Goal: Information Seeking & Learning: Learn about a topic

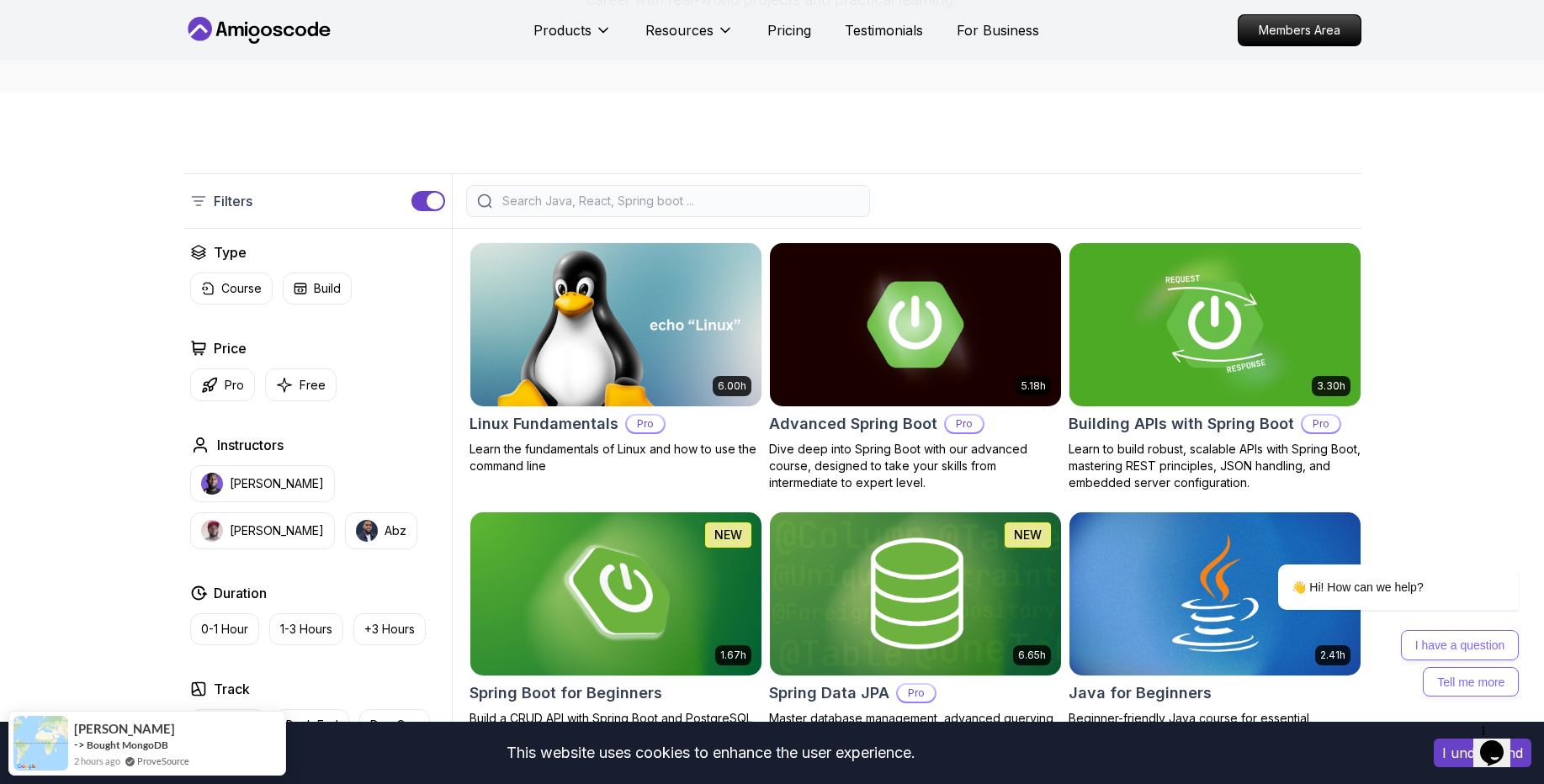
scroll to position [262, 0]
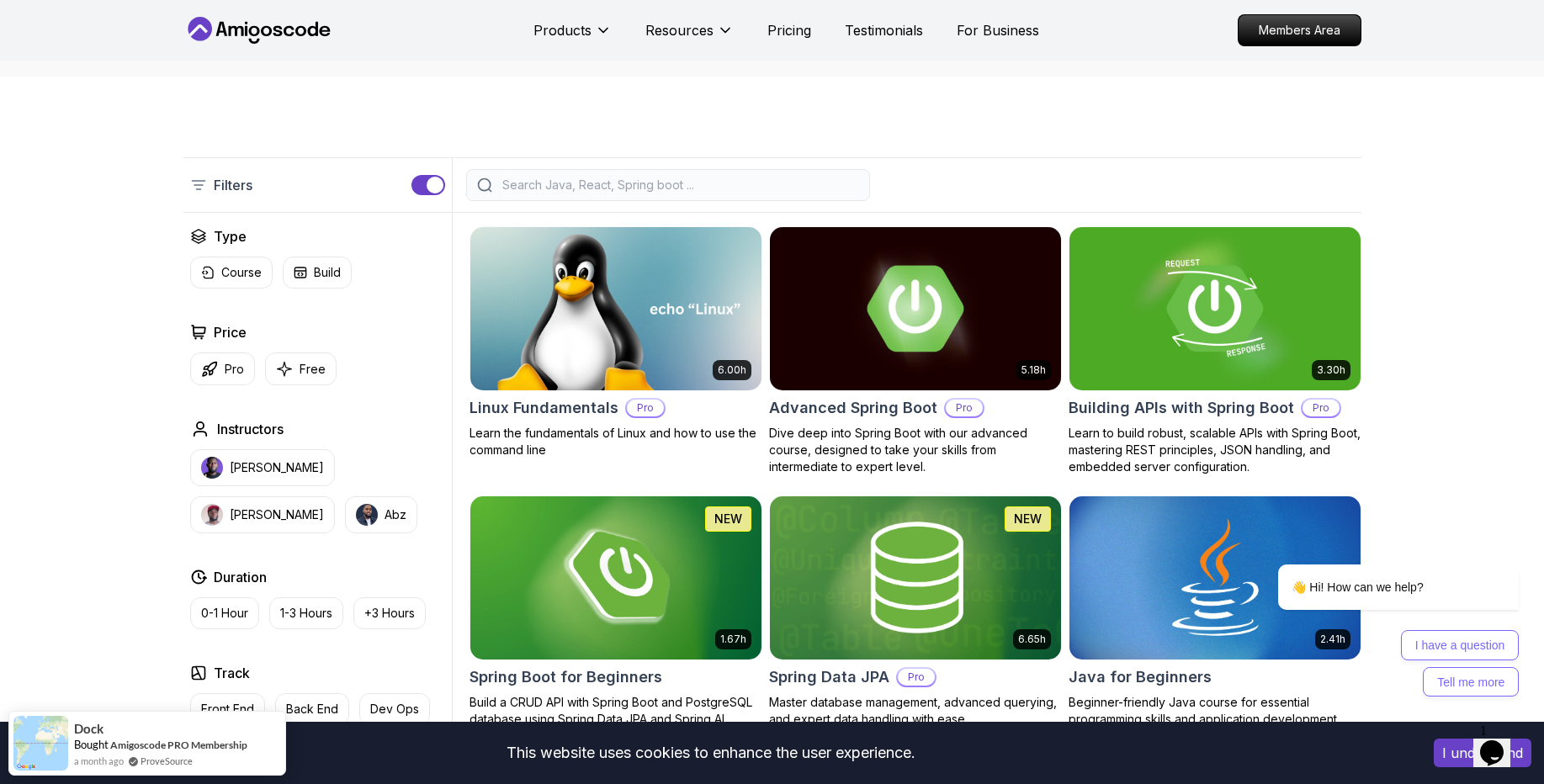
scroll to position [392, 0]
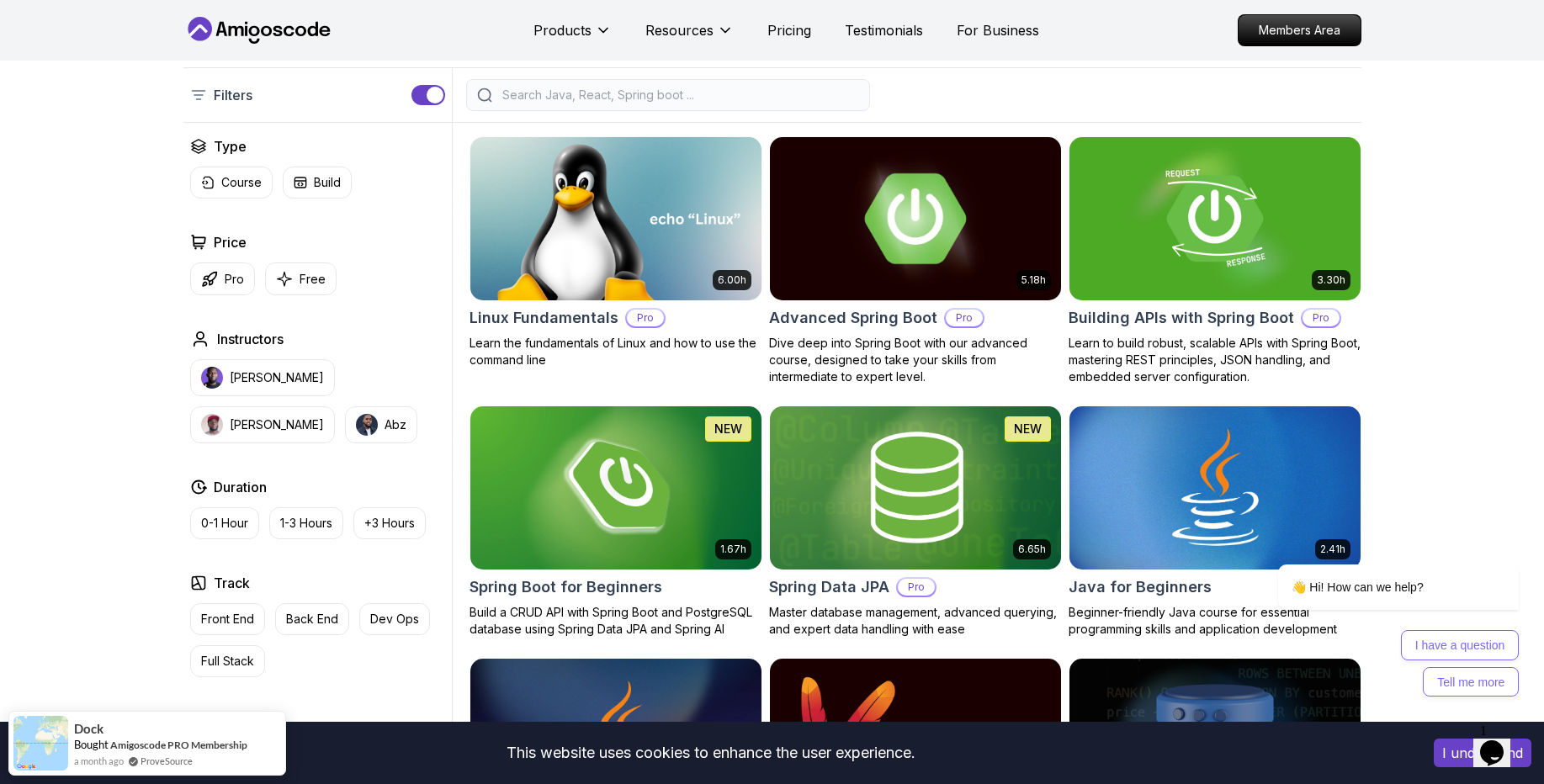
click at [981, 208] on img at bounding box center [915, 218] width 305 height 171
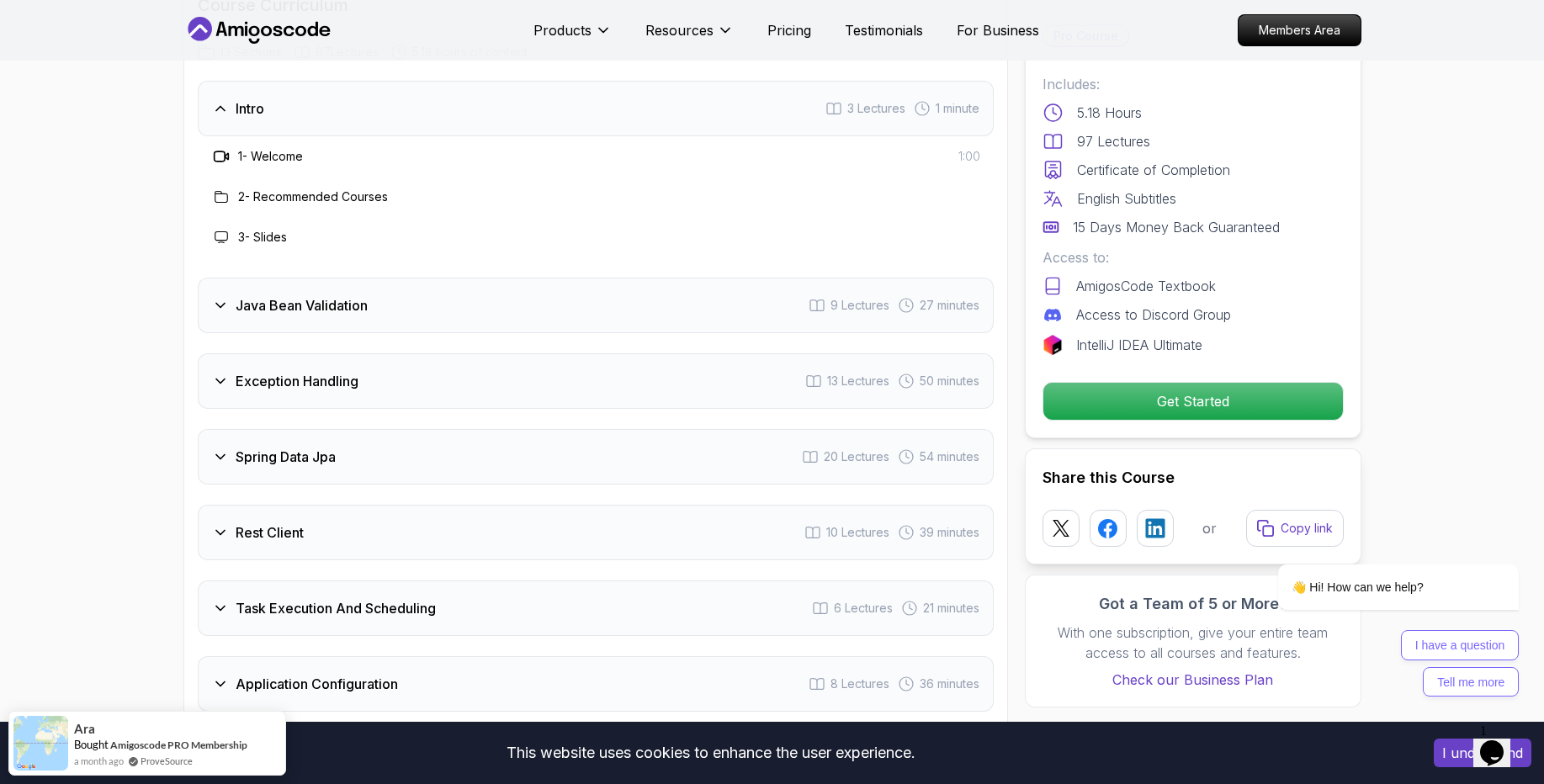
scroll to position [2262, 0]
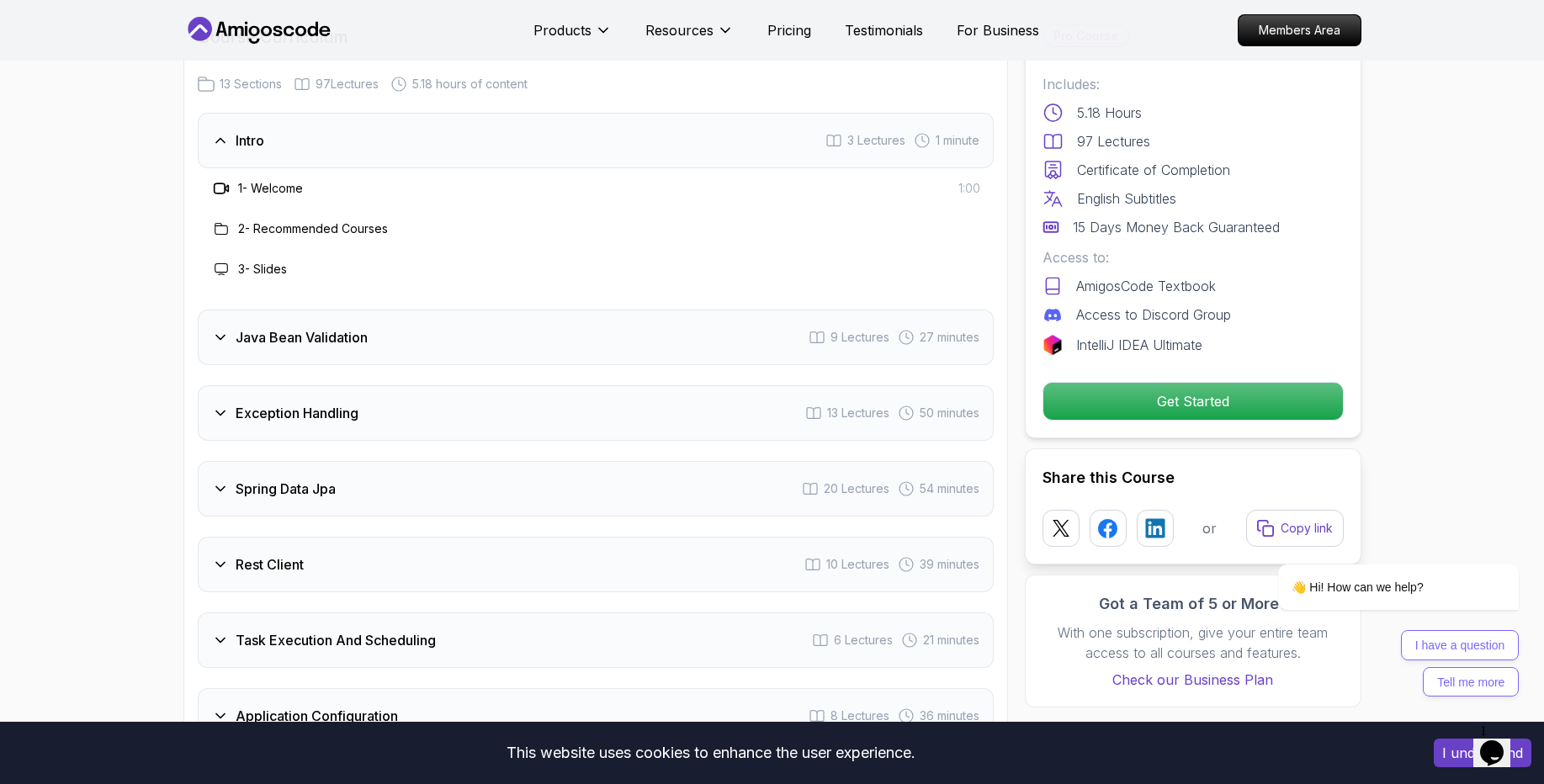
click at [981, 249] on div "3 - Slides" at bounding box center [596, 270] width 797 height 40
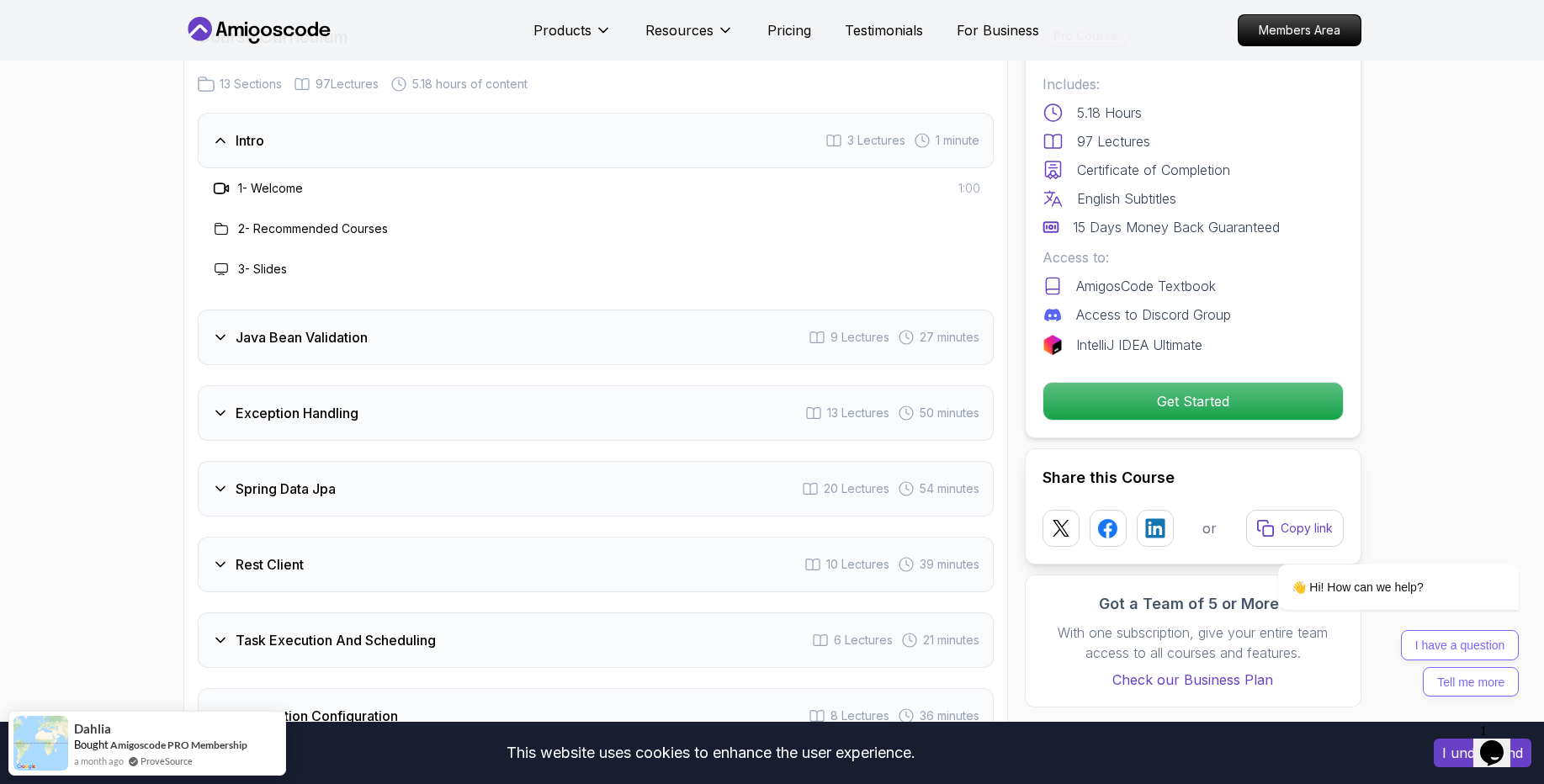
click at [224, 329] on icon at bounding box center [220, 337] width 17 height 17
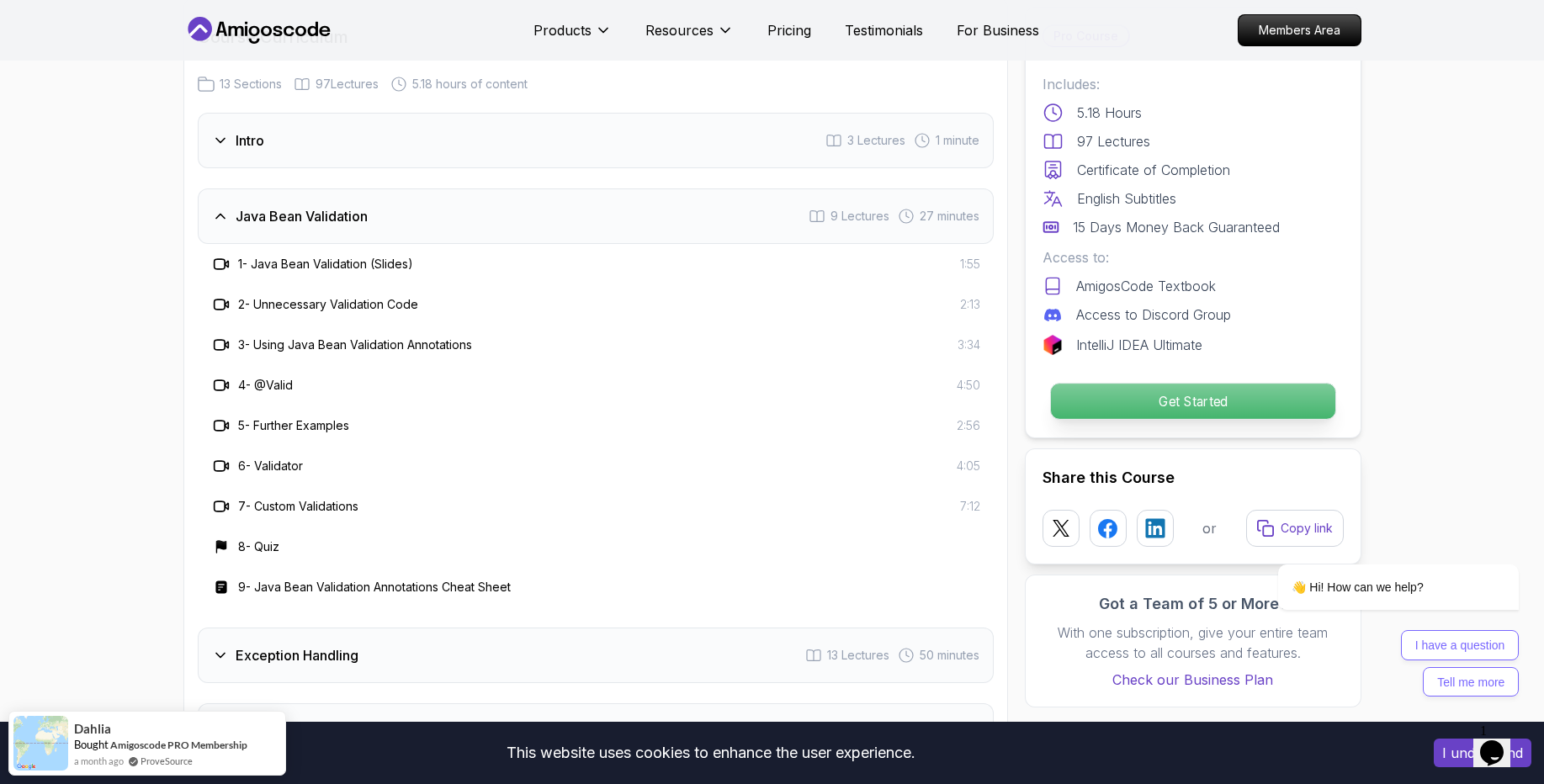
click at [1129, 388] on p "Get Started" at bounding box center [1192, 401] width 284 height 35
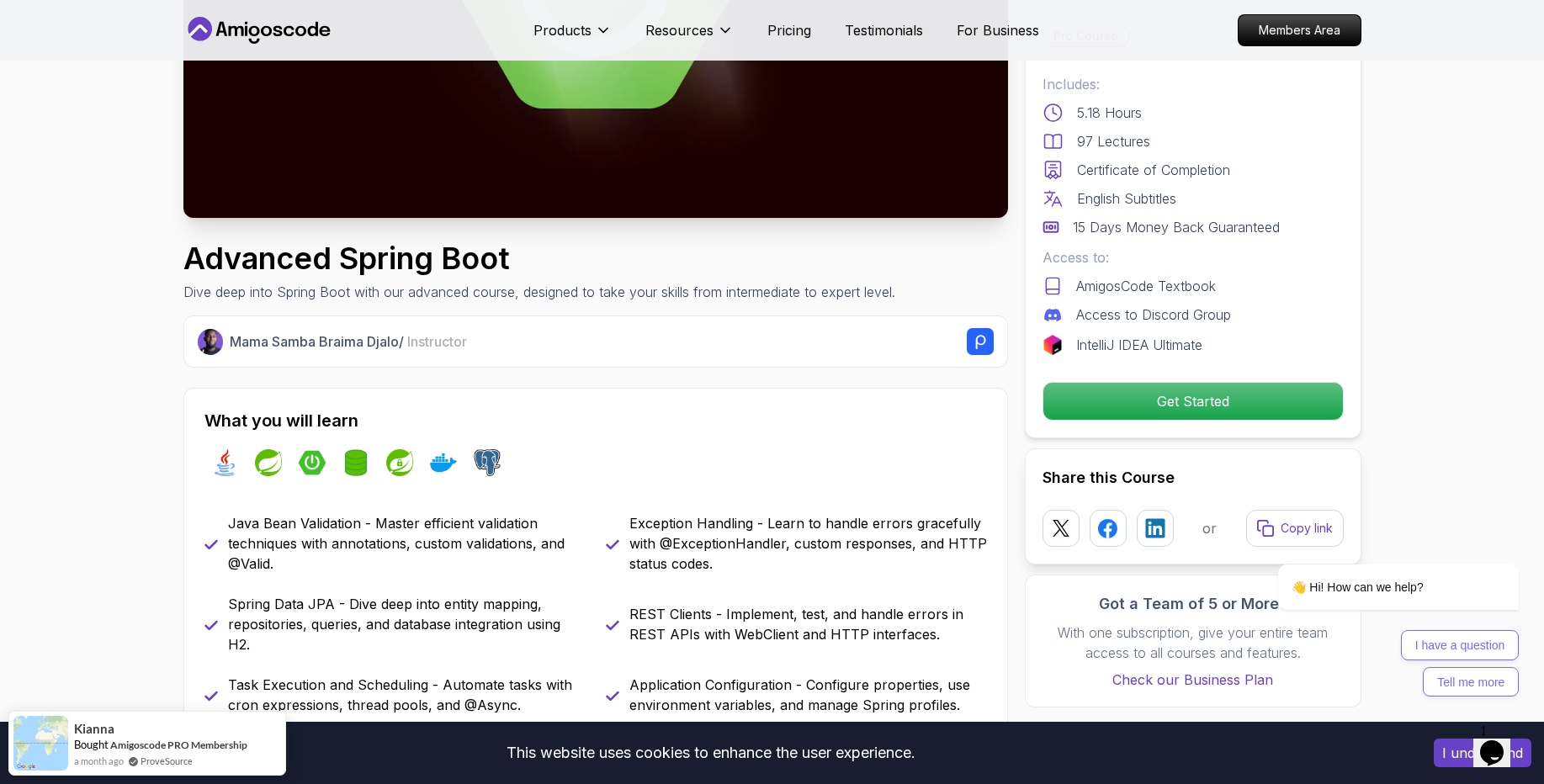
scroll to position [0, 0]
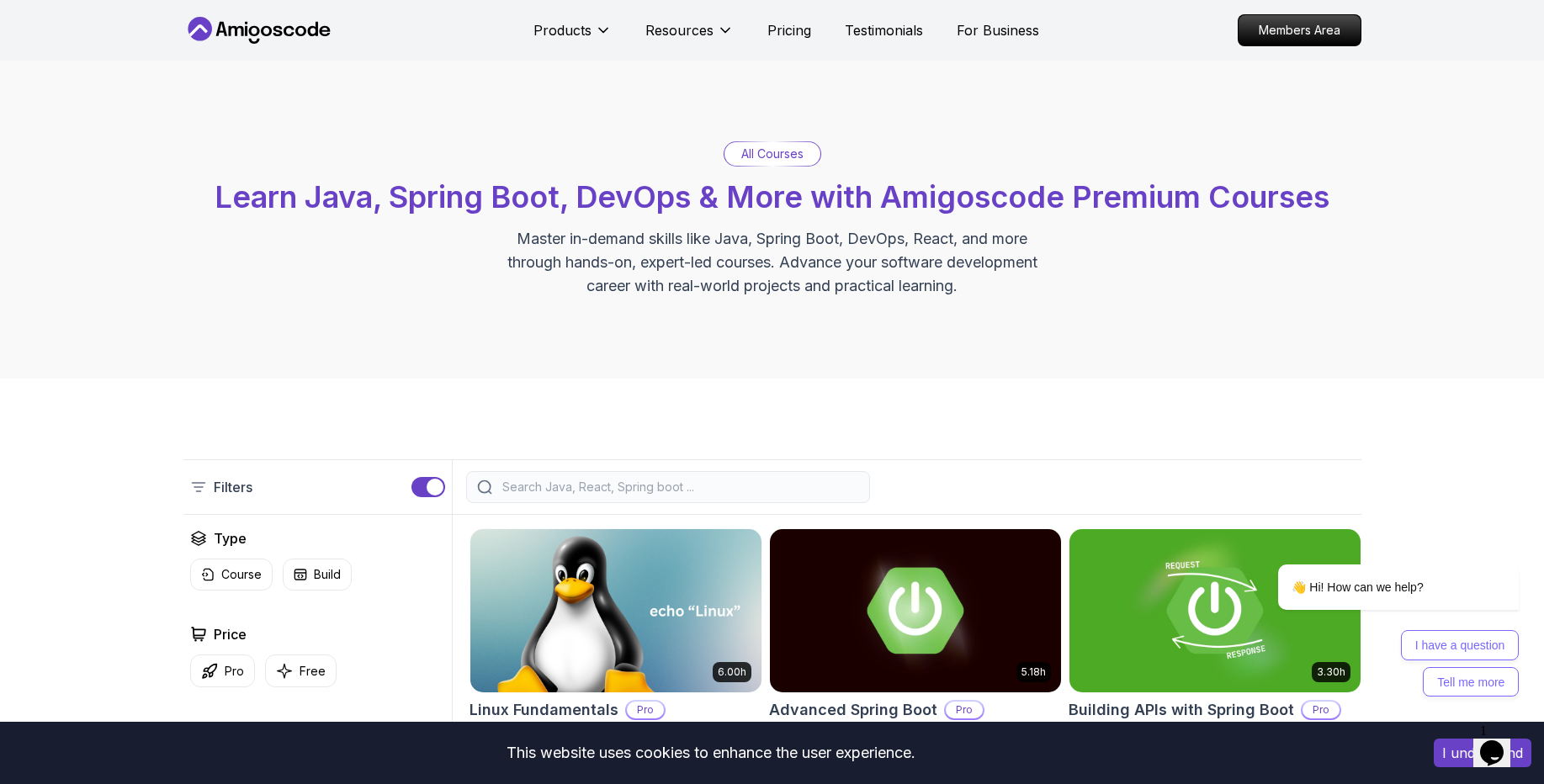
scroll to position [392, 0]
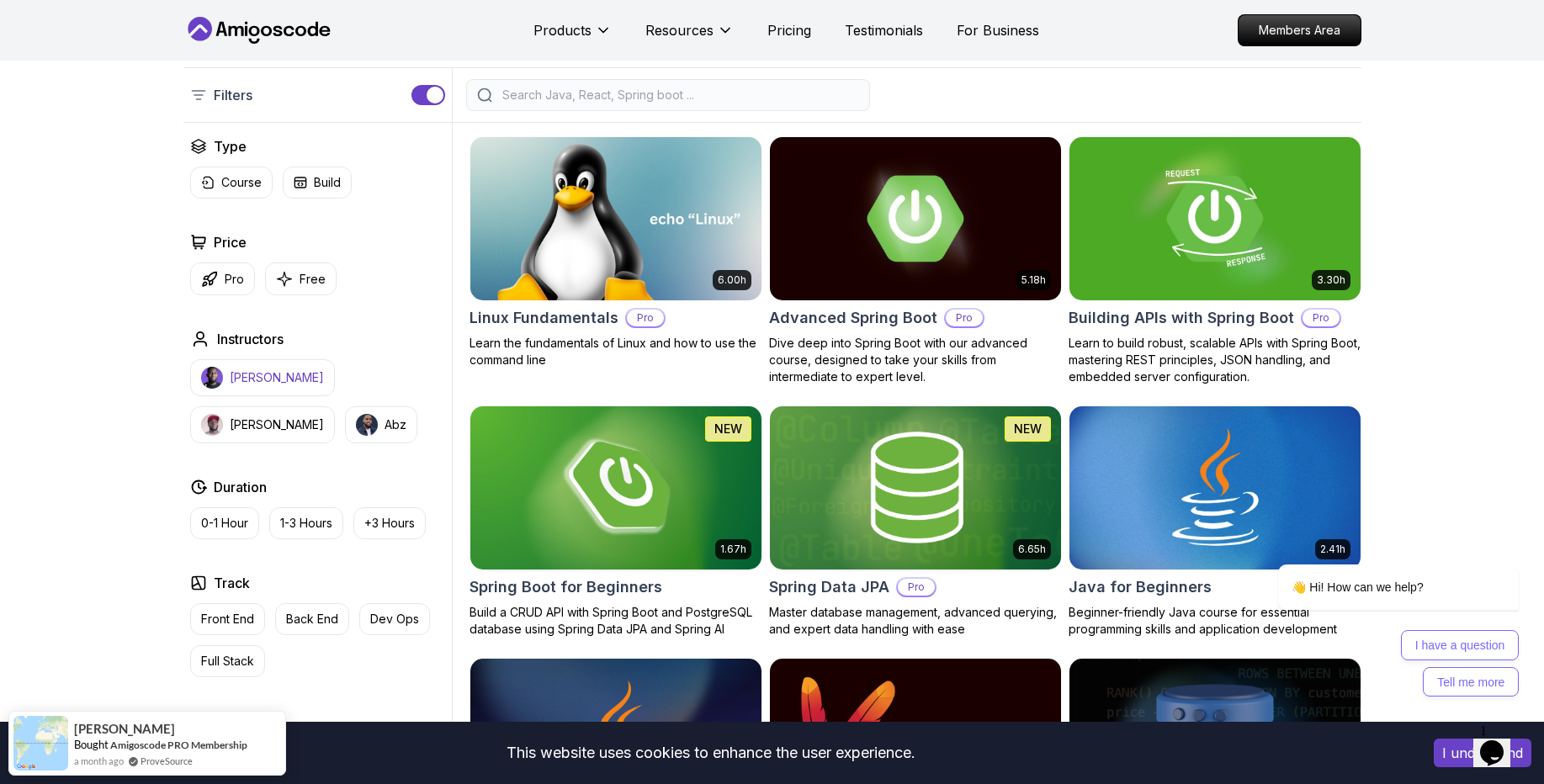
click at [250, 383] on p "[PERSON_NAME]" at bounding box center [277, 377] width 95 height 17
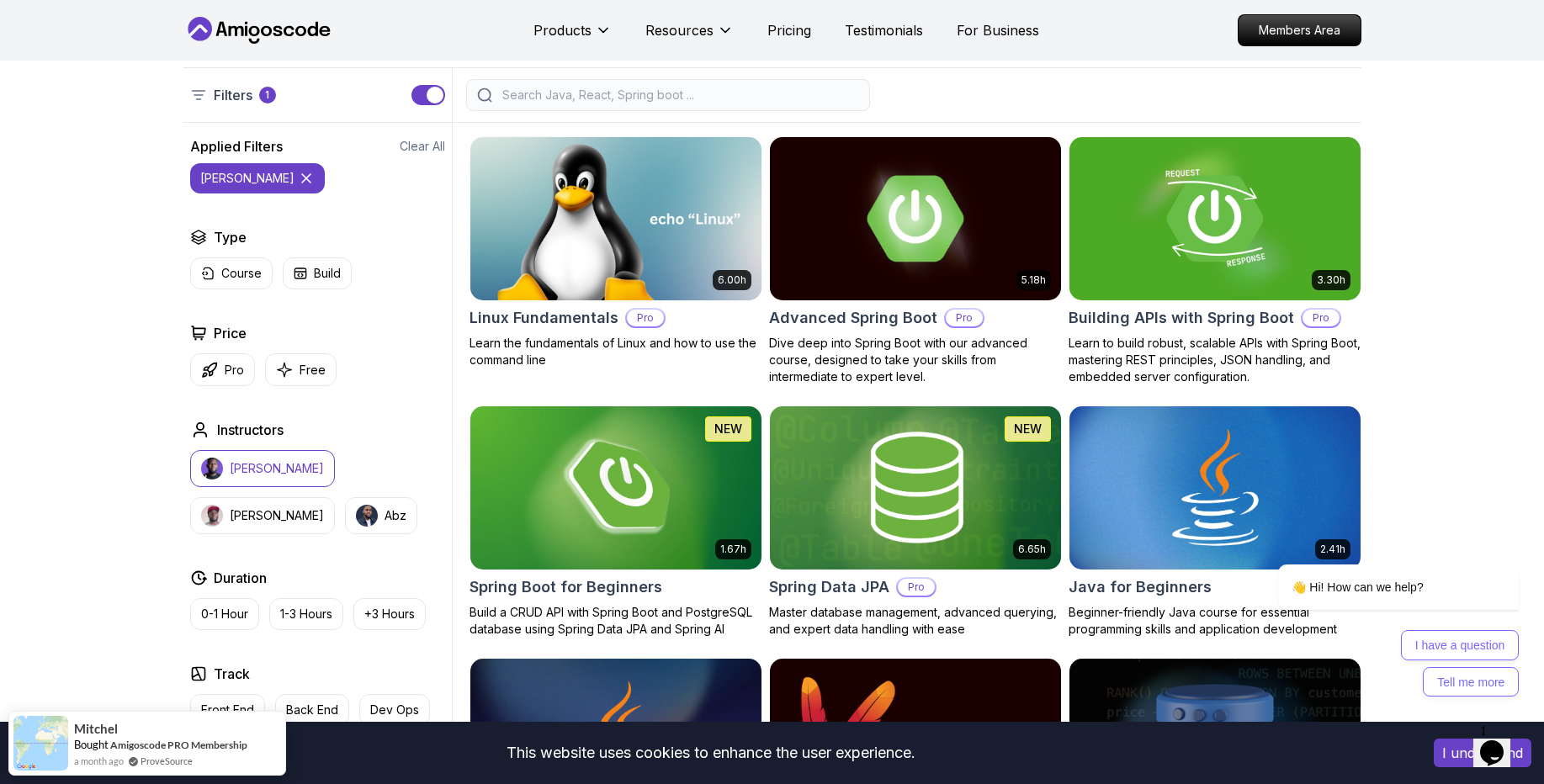
click at [249, 466] on p "[PERSON_NAME]" at bounding box center [277, 468] width 95 height 17
